Goal: Task Accomplishment & Management: Complete application form

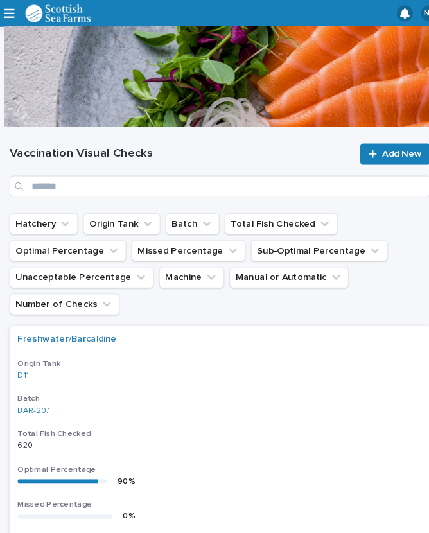
scroll to position [0, 4]
click at [6, 8] on icon "button" at bounding box center [8, 13] width 10 height 12
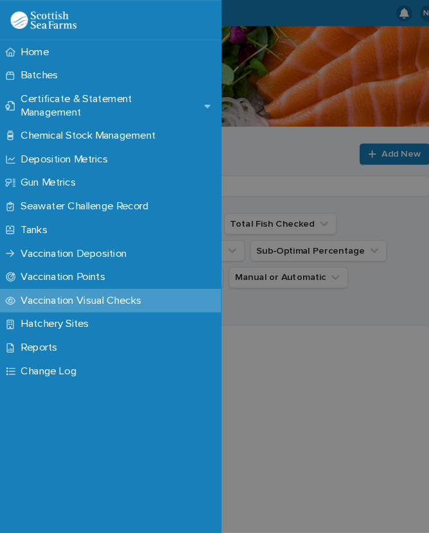
click at [63, 209] on div "Tanks" at bounding box center [106, 220] width 212 height 22
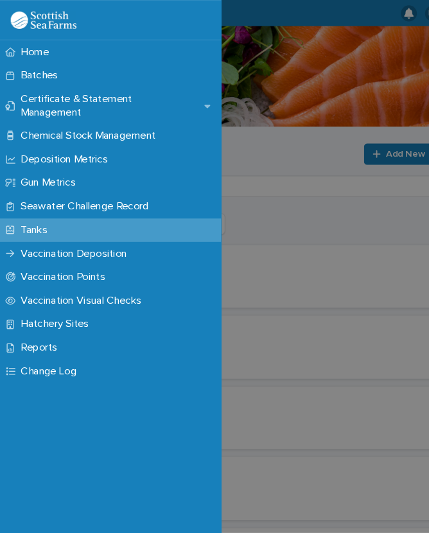
click at [60, 71] on p "Batches" at bounding box center [40, 72] width 51 height 12
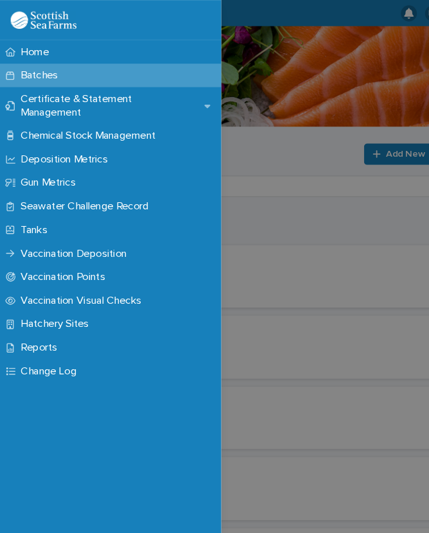
click at [304, 80] on div "Home Batches Certificate & Statement Management Chemical Stock Management Depos…" at bounding box center [214, 266] width 429 height 533
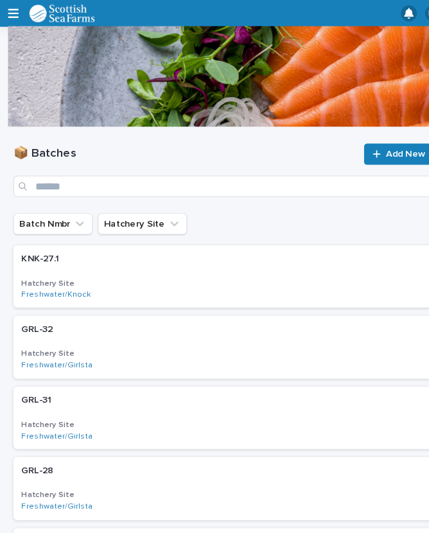
click at [370, 148] on div at bounding box center [363, 147] width 13 height 9
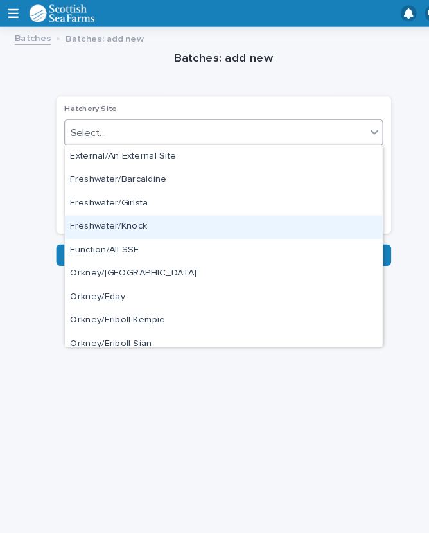
click at [121, 219] on div "Freshwater/Knock" at bounding box center [214, 218] width 304 height 22
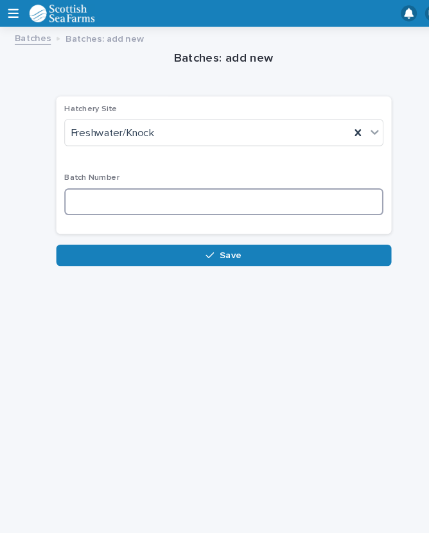
click at [130, 192] on input at bounding box center [214, 193] width 305 height 26
type input "****"
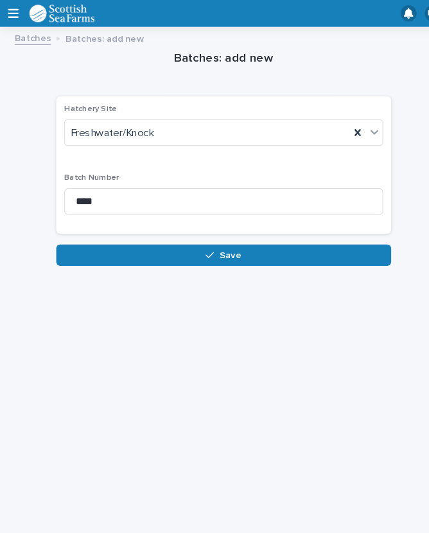
click at [239, 240] on button "Save" at bounding box center [214, 244] width 321 height 21
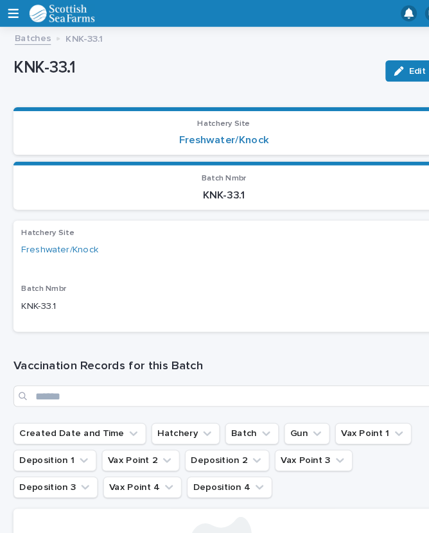
click at [32, 34] on link "Batches" at bounding box center [31, 35] width 35 height 15
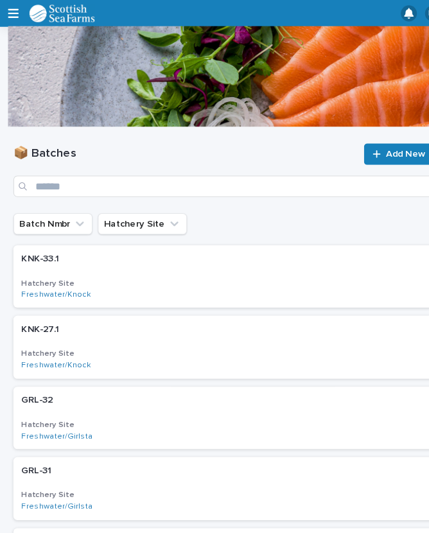
click at [391, 139] on link "Add New" at bounding box center [381, 147] width 67 height 21
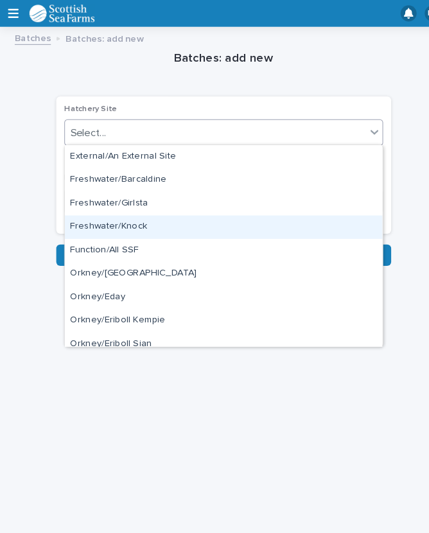
click at [160, 216] on div "Freshwater/Knock" at bounding box center [214, 218] width 304 height 22
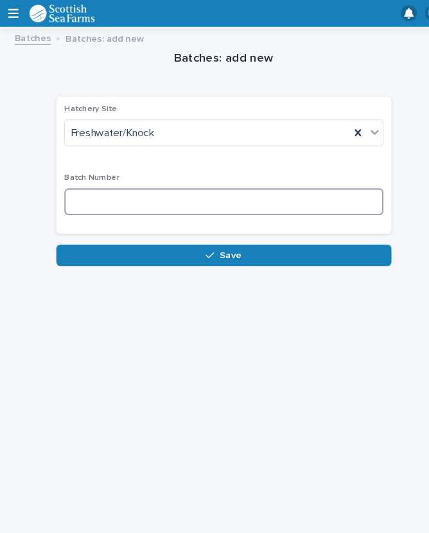
click at [135, 189] on input at bounding box center [214, 193] width 305 height 26
type input "****"
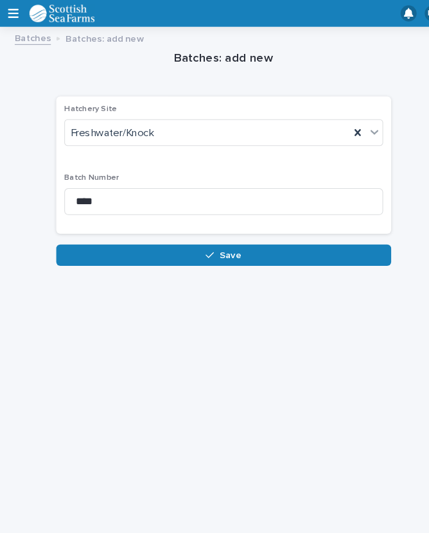
click at [243, 242] on button "Save" at bounding box center [214, 244] width 321 height 21
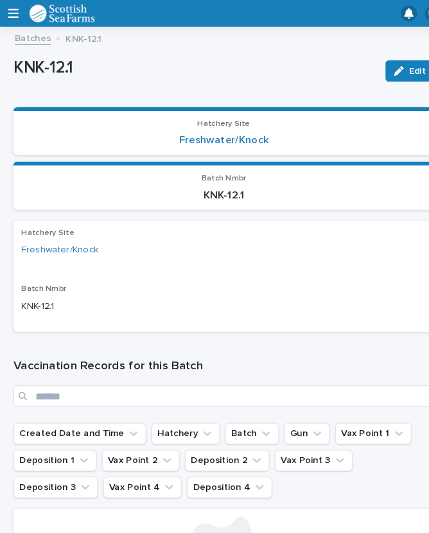
click at [29, 32] on link "Batches" at bounding box center [31, 35] width 35 height 15
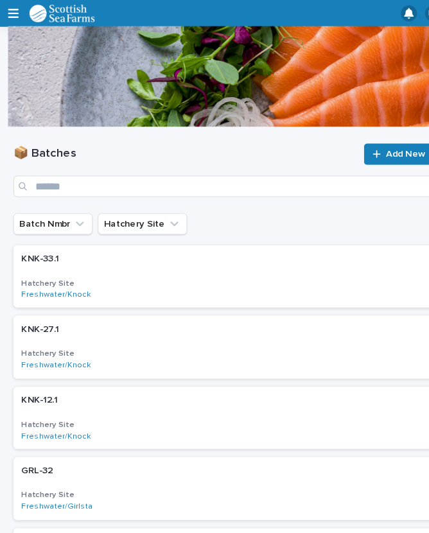
click at [13, 12] on icon "button" at bounding box center [13, 13] width 10 height 12
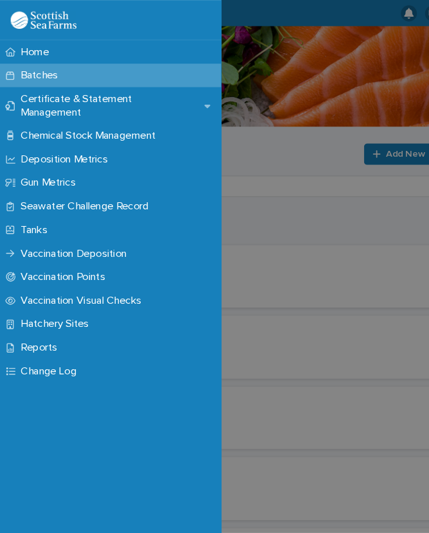
click at [121, 277] on div "Vaccination Visual Checks" at bounding box center [106, 288] width 212 height 22
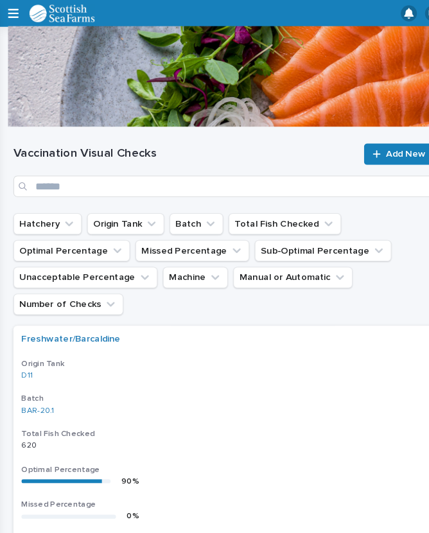
click at [110, 273] on div "Home Batches Certificate & Statement Management Chemical Stock Management Depos…" at bounding box center [214, 266] width 429 height 533
click at [136, 210] on button "Origin Tank" at bounding box center [120, 214] width 74 height 21
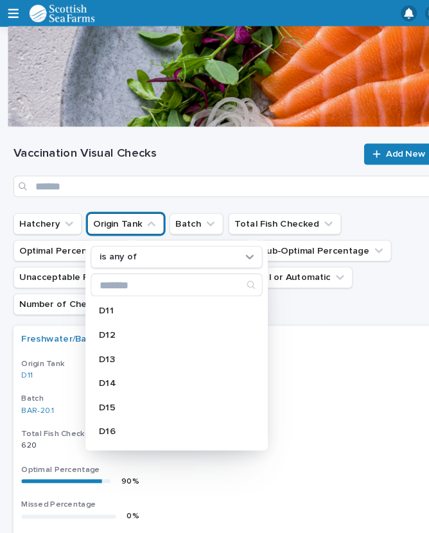
click at [56, 216] on button "Hatchery" at bounding box center [45, 214] width 65 height 21
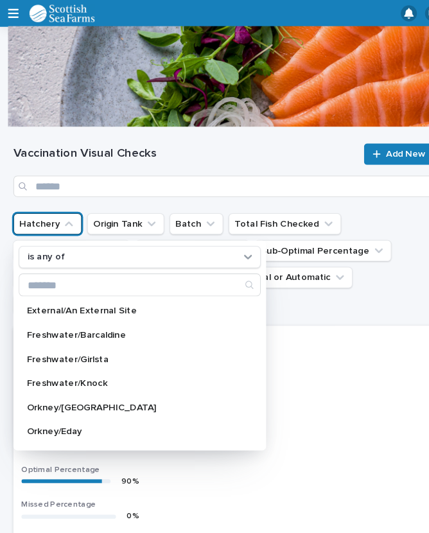
click at [109, 367] on p "Freshwater/Knock" at bounding box center [127, 367] width 203 height 9
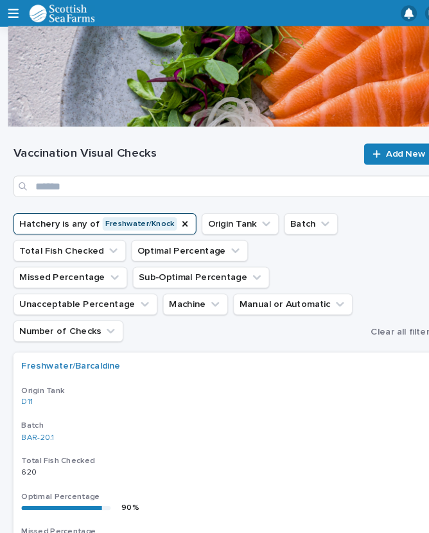
click at [152, 381] on div "D11" at bounding box center [133, 385] width 225 height 9
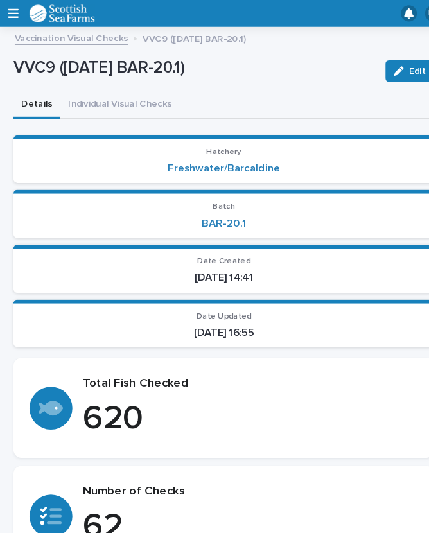
click at [92, 33] on link "Vaccination Visual Checks" at bounding box center [68, 35] width 108 height 15
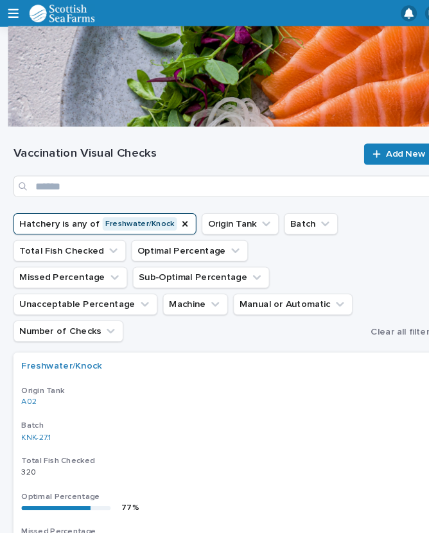
click at [92, 338] on div "Freshwater/Knock Origin Tank A02 Batch KNK-27.1 Total Fish Checked 320 320 Opti…" at bounding box center [214, 525] width 403 height 374
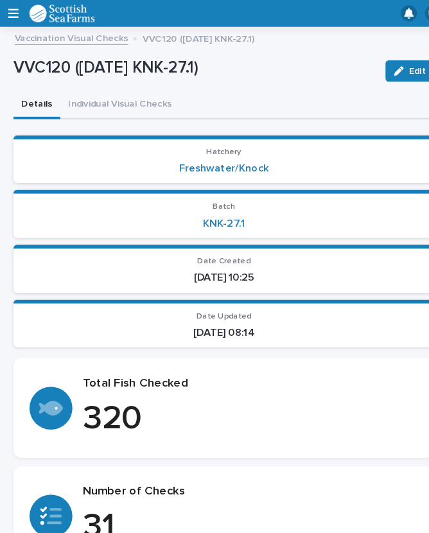
click at [69, 33] on link "Vaccination Visual Checks" at bounding box center [68, 35] width 108 height 15
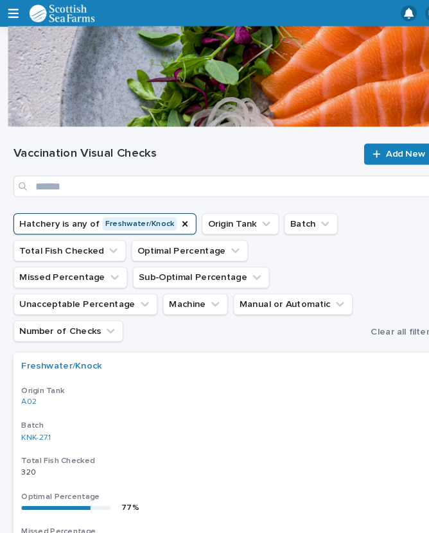
click at [381, 141] on link "Add New" at bounding box center [381, 147] width 67 height 21
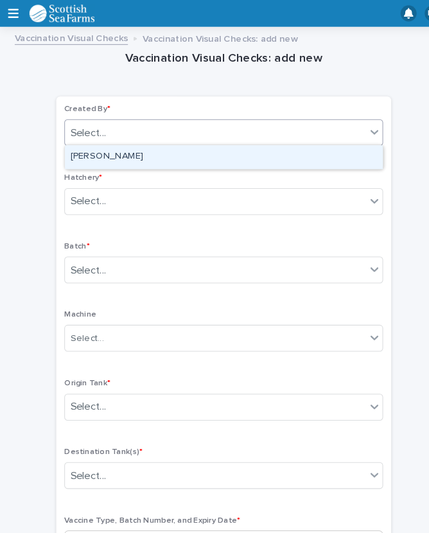
click at [146, 150] on div "[PERSON_NAME]" at bounding box center [214, 150] width 304 height 22
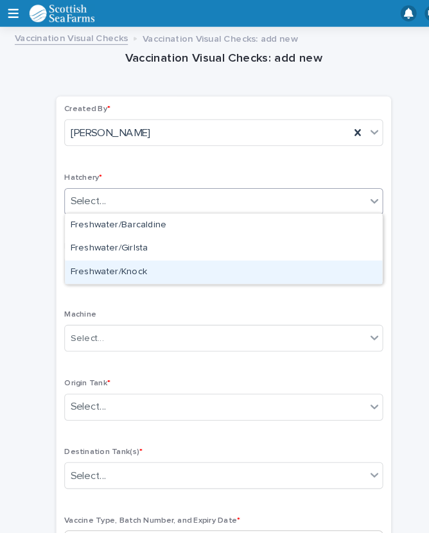
click at [126, 257] on div "Freshwater/Knock" at bounding box center [214, 261] width 304 height 22
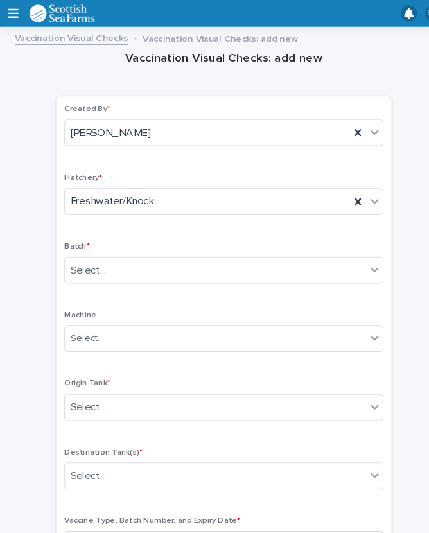
click at [182, 353] on div "Created By * [PERSON_NAME] * Freshwater/Knock Batch * Select... Machine Select.…" at bounding box center [214, 336] width 305 height 472
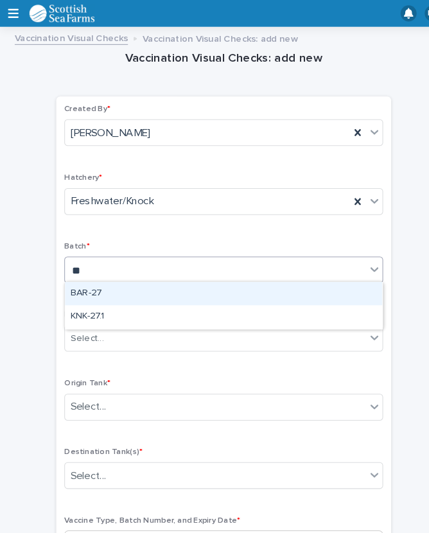
click at [126, 303] on div "KNK-27.1" at bounding box center [214, 304] width 304 height 22
type input "**"
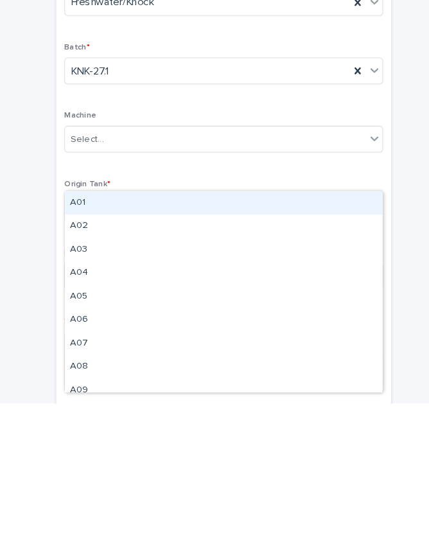
scroll to position [42, 0]
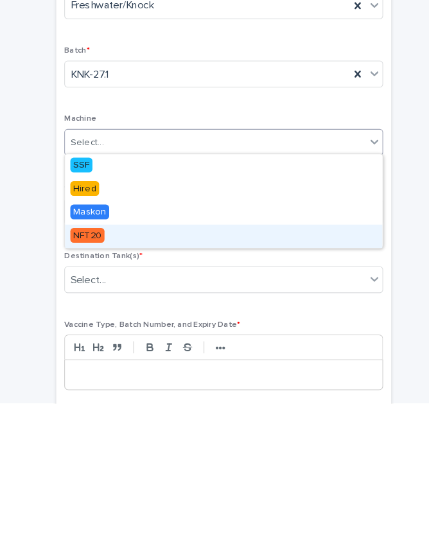
click at [106, 361] on div "NFT20" at bounding box center [214, 372] width 304 height 22
